Goal: Information Seeking & Learning: Find contact information

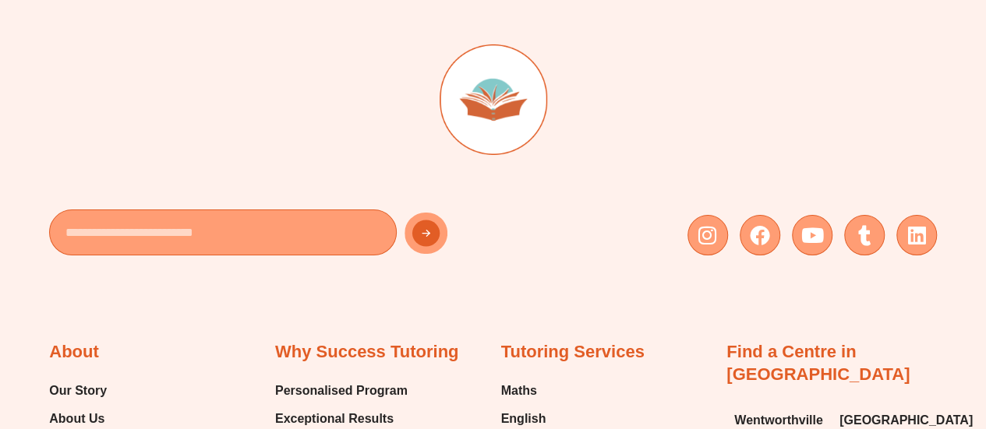
scroll to position [8661, 0]
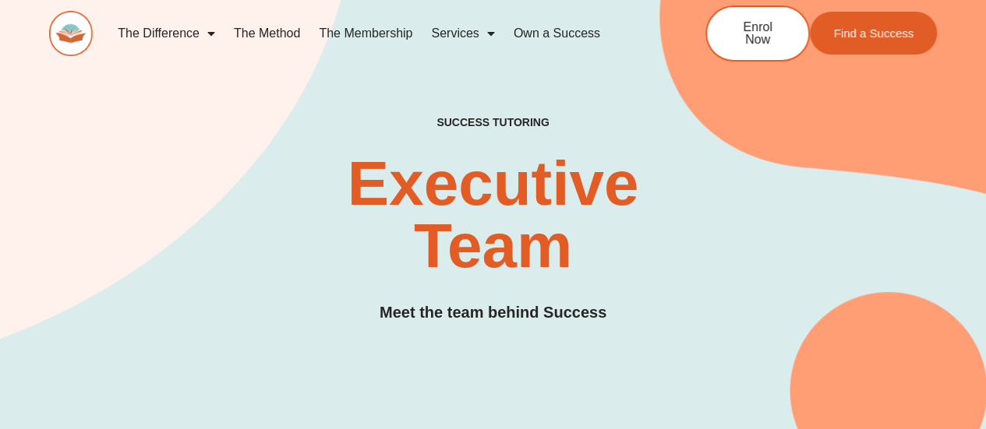
click at [320, 130] on div "SUCCESS TUTORING​ Executive Team Meet the team behind Success" at bounding box center [493, 236] width 888 height 240
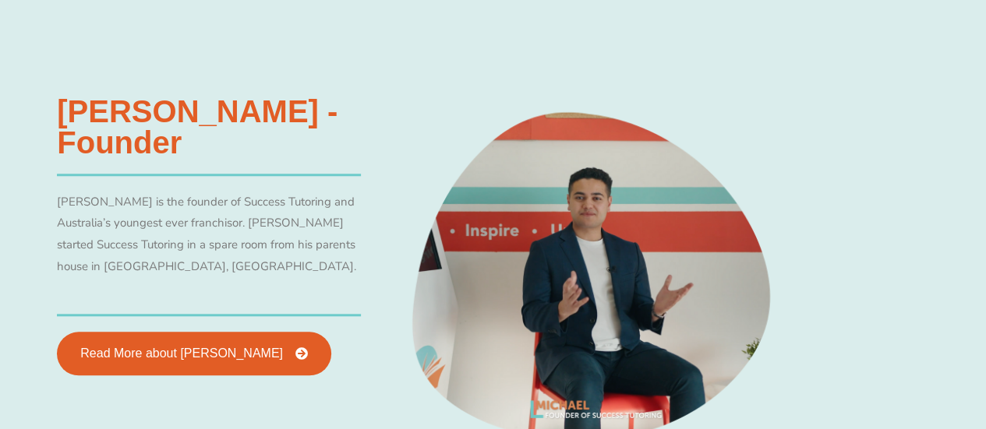
scroll to position [623, 0]
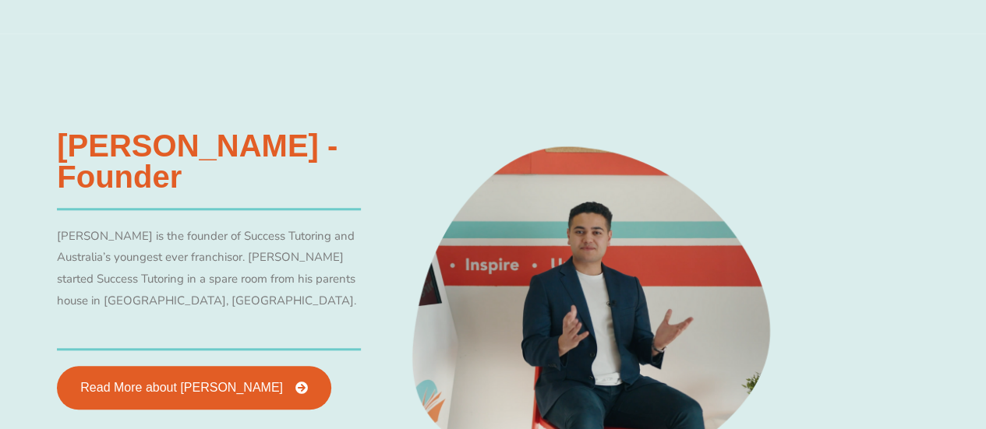
click at [62, 235] on p "Michael Black is the founder of Success Tutoring and Australia’s youngest ever …" at bounding box center [209, 269] width 304 height 87
copy p "Michael"
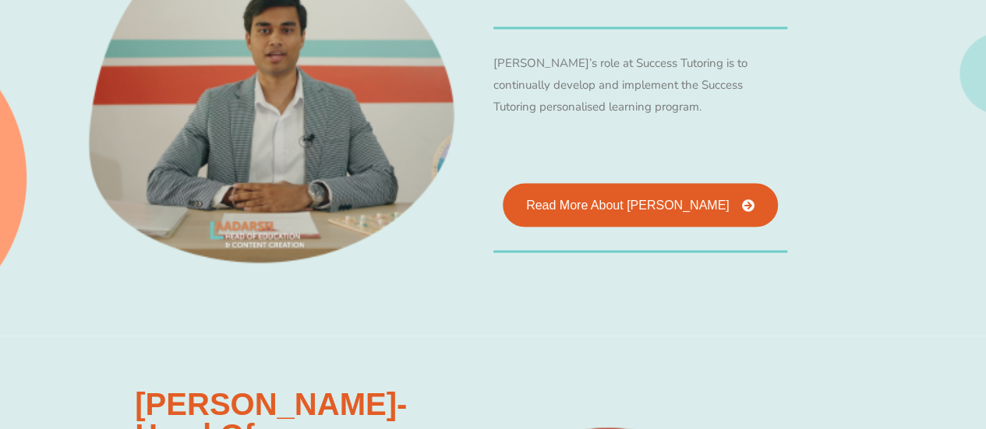
scroll to position [1481, 0]
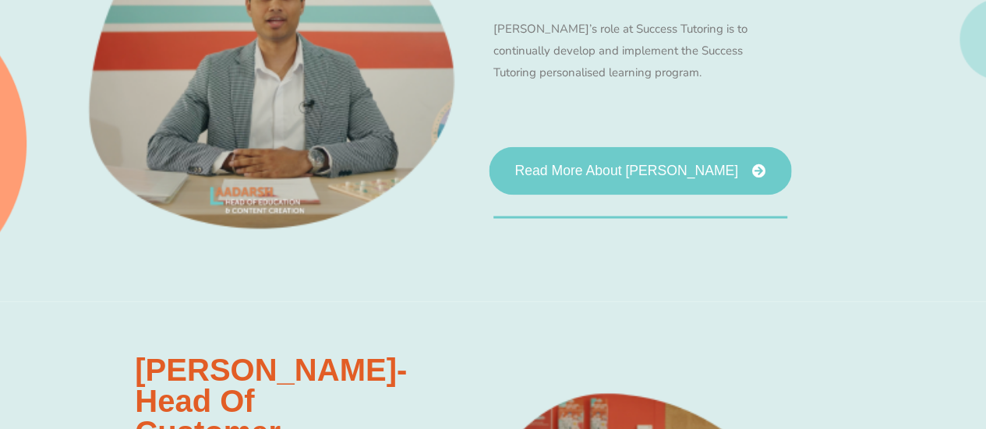
click at [752, 164] on icon at bounding box center [759, 171] width 14 height 14
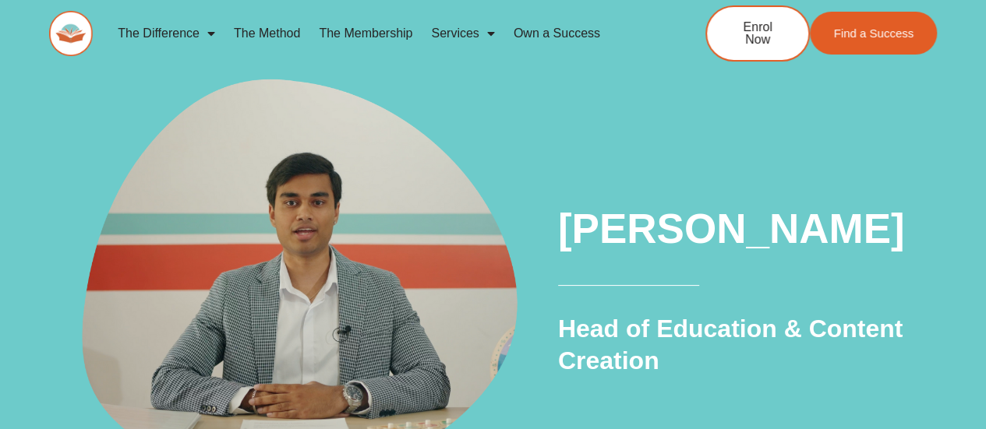
click at [77, 28] on img at bounding box center [71, 33] width 44 height 45
